Goal: Task Accomplishment & Management: Complete application form

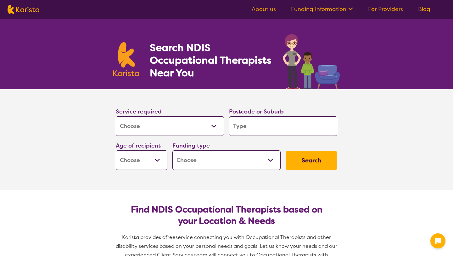
select select "[MEDICAL_DATA]"
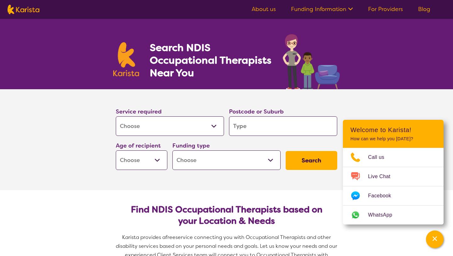
click at [187, 122] on select "Allied Health Assistant Assessment ([MEDICAL_DATA] or [MEDICAL_DATA]) Behaviour…" at bounding box center [170, 126] width 108 height 20
click at [259, 127] on input "search" at bounding box center [283, 126] width 108 height 20
type input "2380"
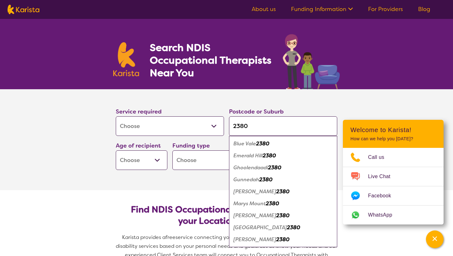
click at [252, 180] on em "Gunnedah" at bounding box center [247, 179] width 26 height 7
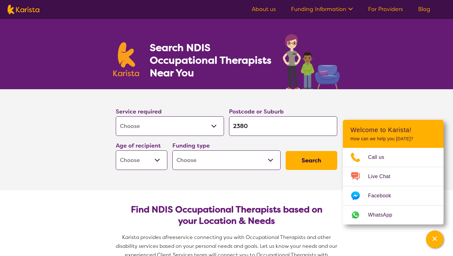
click at [161, 159] on select "Early Childhood - 0 to 9 Child - 10 to 11 Adolescent - 12 to 17 Adult - 18 to 6…" at bounding box center [142, 160] width 52 height 20
select select "EC"
click at [217, 159] on select "Home Care Package (HCP) National Disability Insurance Scheme (NDIS) I don't know" at bounding box center [227, 160] width 108 height 20
select select "NDIS"
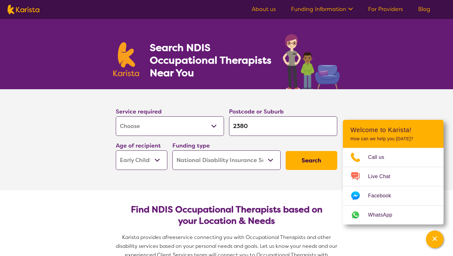
select select "NDIS"
click at [314, 156] on button "Search" at bounding box center [312, 160] width 52 height 19
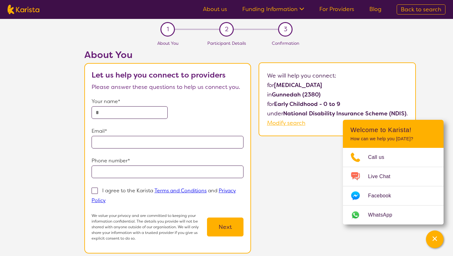
click at [143, 112] on input "text" at bounding box center [130, 112] width 76 height 13
type input "**********"
click at [94, 192] on span at bounding box center [95, 190] width 6 height 6
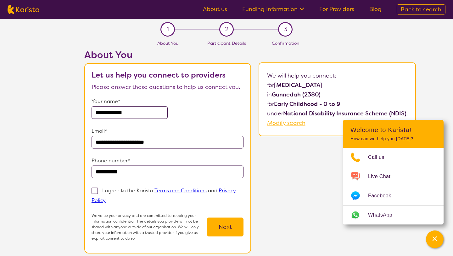
click at [106, 198] on input "I agree to the Karista Terms and Conditions and Privacy Policy" at bounding box center [108, 200] width 4 height 4
checkbox input "true"
click at [226, 224] on button "Next" at bounding box center [225, 226] width 37 height 19
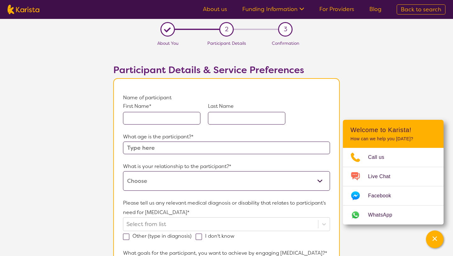
click at [181, 118] on input "text" at bounding box center [161, 118] width 77 height 13
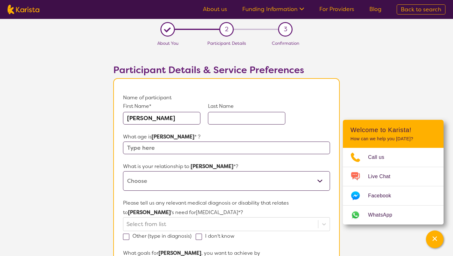
type input "[PERSON_NAME]"
click at [237, 117] on input "text" at bounding box center [246, 118] width 77 height 13
type input "[PERSON_NAME]"
click at [184, 152] on input "text" at bounding box center [226, 147] width 207 height 13
type input "4"
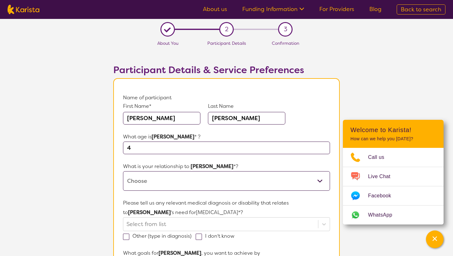
click at [216, 180] on select "This request is for myself I am their parent I am their child I am their spouse…" at bounding box center [226, 181] width 207 height 20
select select "I am their parent"
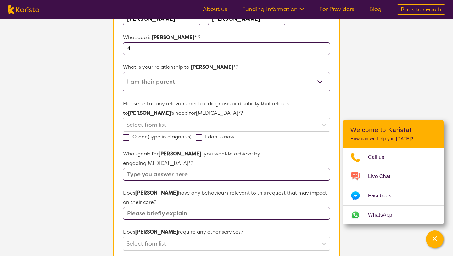
scroll to position [103, 0]
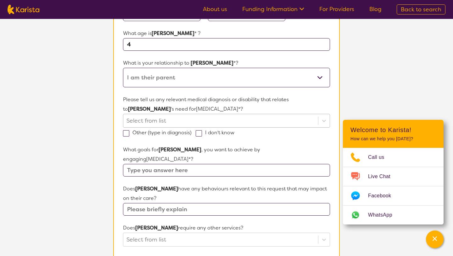
click at [192, 121] on div at bounding box center [221, 120] width 189 height 11
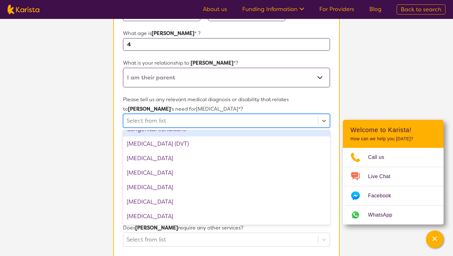
scroll to position [302, 0]
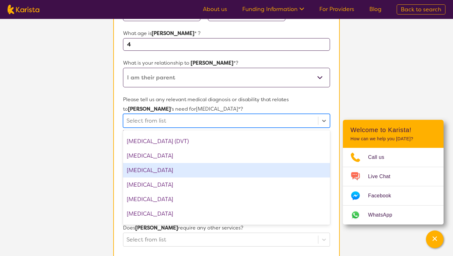
click at [169, 170] on div "[MEDICAL_DATA]" at bounding box center [226, 170] width 207 height 14
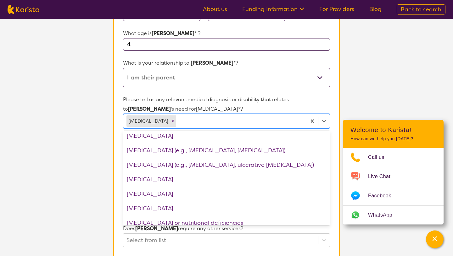
scroll to position [533, 0]
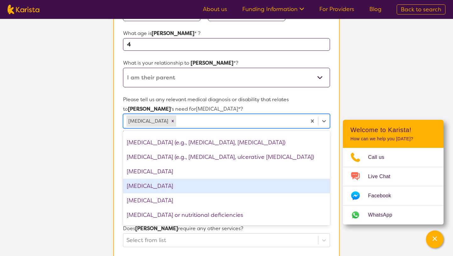
click at [163, 187] on div "[MEDICAL_DATA]" at bounding box center [226, 185] width 207 height 14
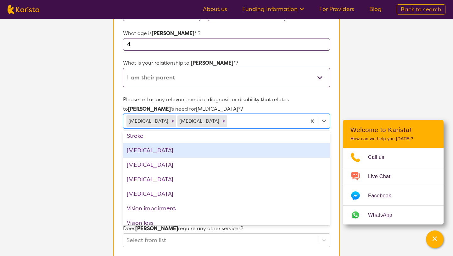
scroll to position [965, 0]
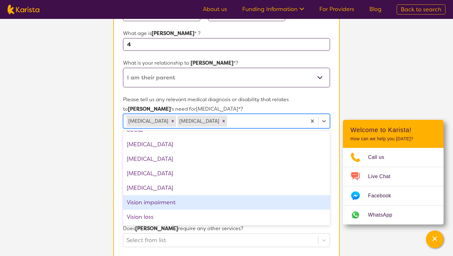
click at [89, 204] on section "L About You 2 Participant Details 3 Confirmation Participant Details & Service …" at bounding box center [226, 198] width 453 height 565
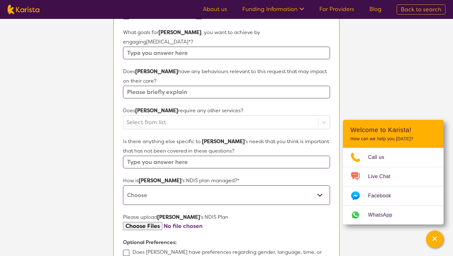
scroll to position [0, 0]
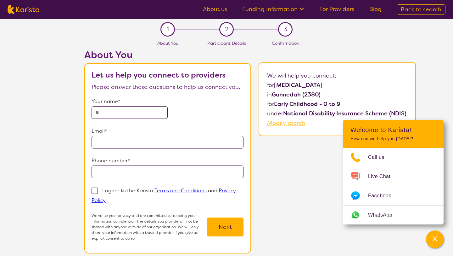
select select "[MEDICAL_DATA]"
select select "EC"
select select "NDIS"
select select "[MEDICAL_DATA]"
select select "EC"
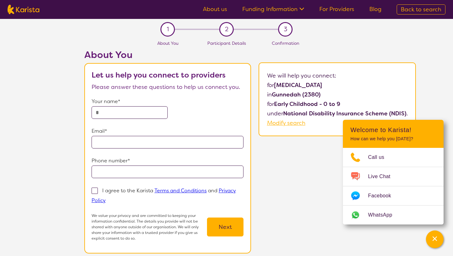
select select "NDIS"
